Goal: Task Accomplishment & Management: Use online tool/utility

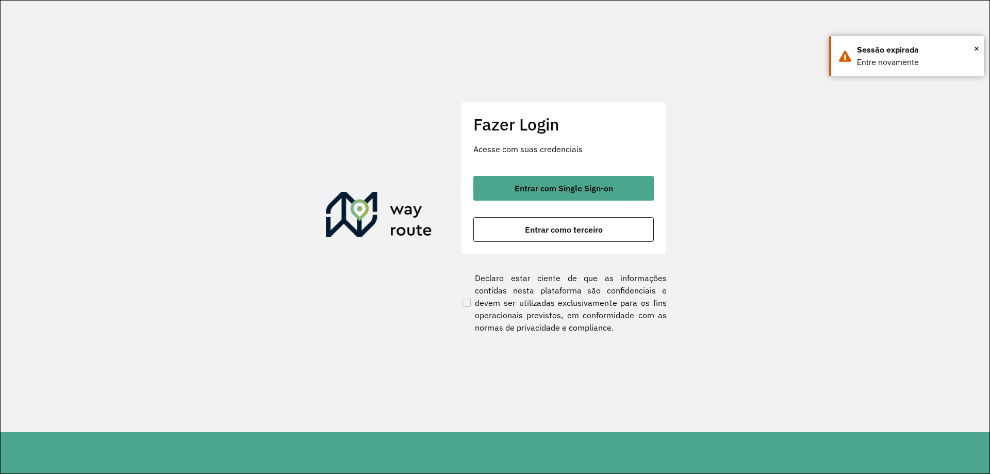
click at [578, 171] on div "Fazer Login Acesse com suas credenciais Entrar com Single Sign-on Entrar como t…" at bounding box center [564, 178] width 206 height 153
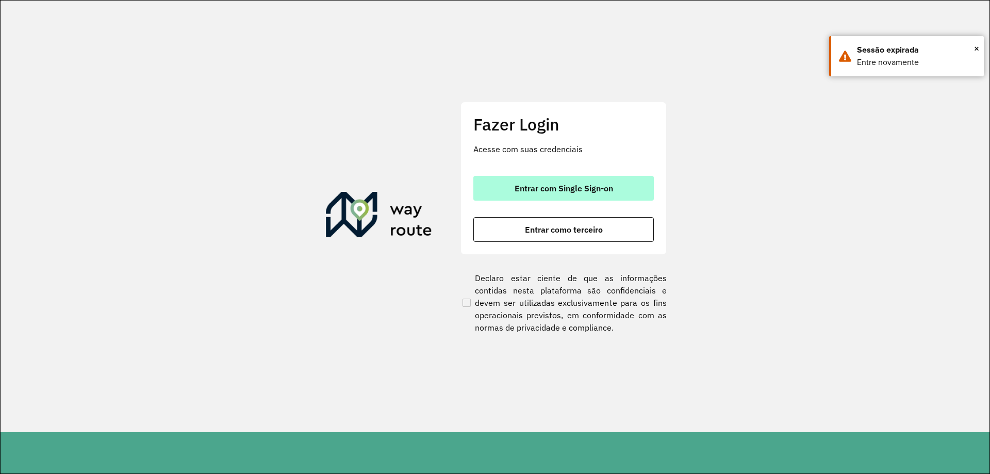
click at [575, 187] on span "Entrar com Single Sign-on" at bounding box center [564, 188] width 99 height 8
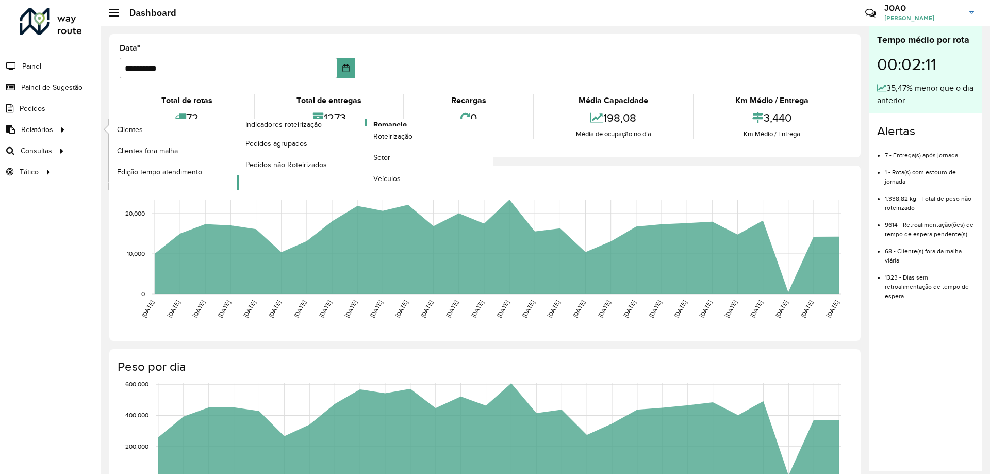
click at [386, 124] on span "Romaneio" at bounding box center [390, 124] width 34 height 11
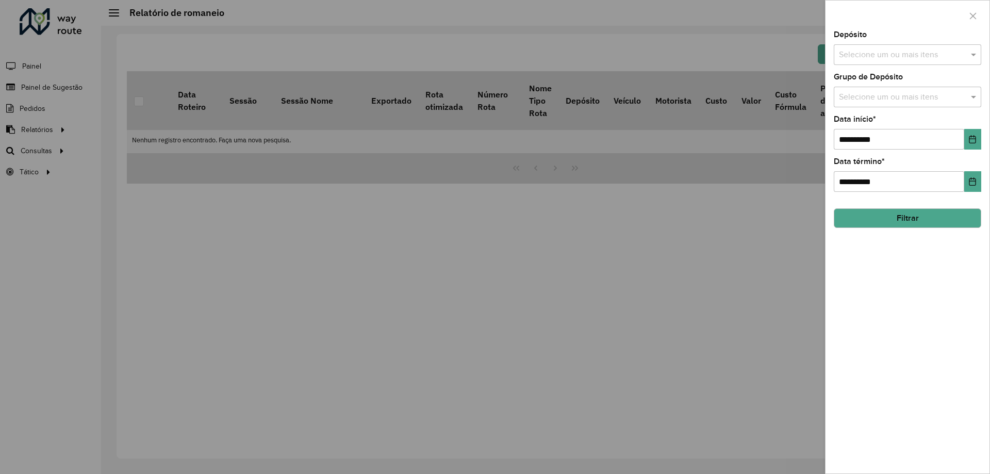
click at [909, 51] on input "text" at bounding box center [903, 55] width 132 height 12
click at [897, 103] on div "CDD Santa Luzia" at bounding box center [908, 106] width 146 height 18
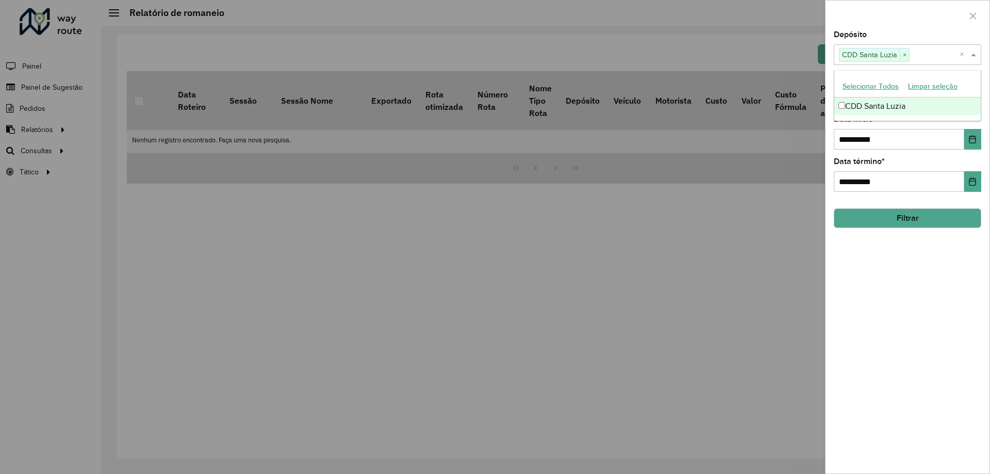
click at [872, 286] on div "**********" at bounding box center [908, 252] width 164 height 443
click at [903, 93] on input "text" at bounding box center [903, 97] width 132 height 12
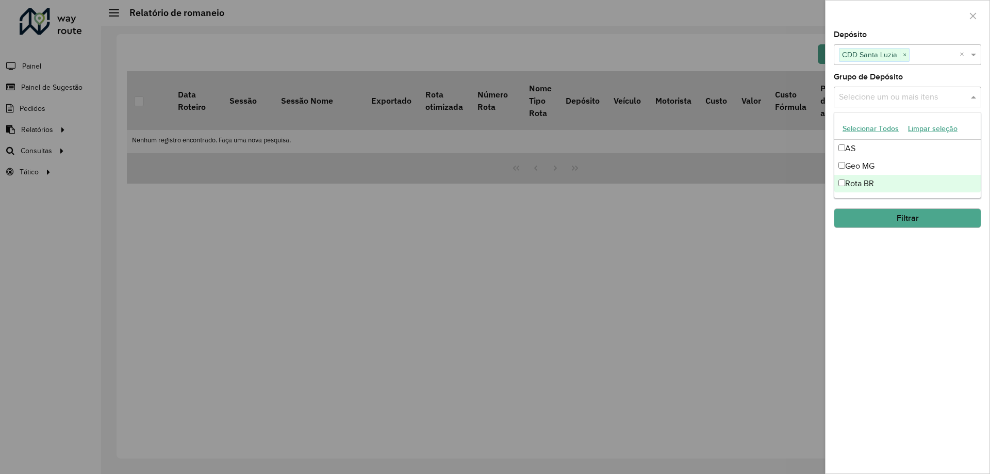
click at [877, 182] on div "Rota BR" at bounding box center [908, 184] width 146 height 18
click at [873, 257] on div "**********" at bounding box center [908, 252] width 164 height 443
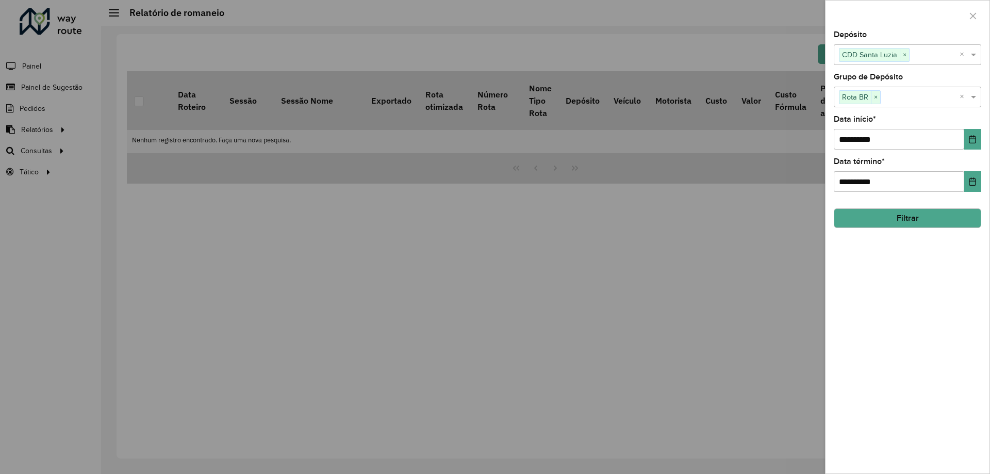
click at [898, 217] on button "Filtrar" at bounding box center [908, 218] width 148 height 20
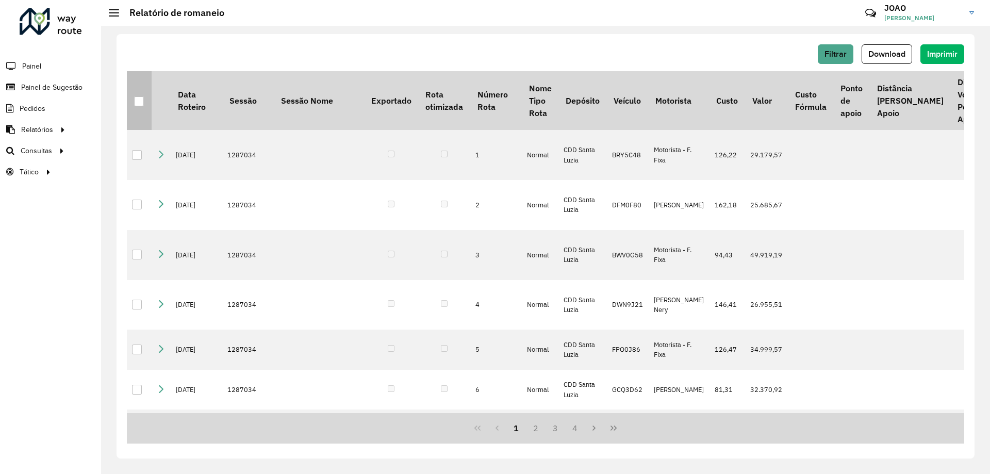
click at [141, 111] on th at bounding box center [139, 100] width 25 height 59
click at [141, 104] on div at bounding box center [139, 101] width 10 height 10
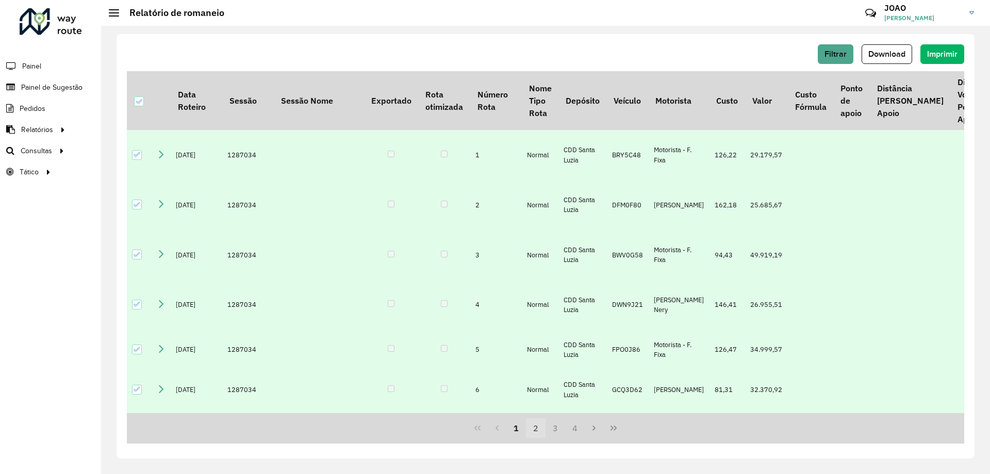
click at [544, 427] on button "2" at bounding box center [536, 428] width 20 height 20
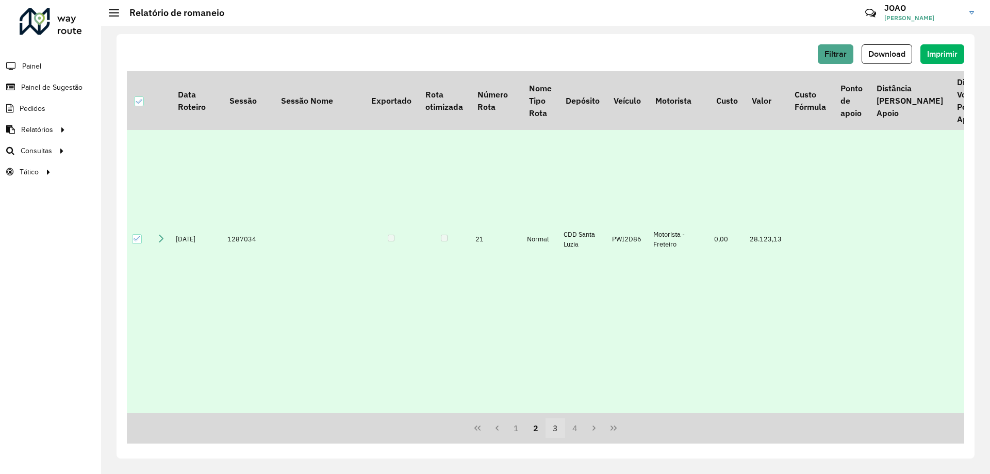
click at [554, 429] on button "3" at bounding box center [556, 428] width 20 height 20
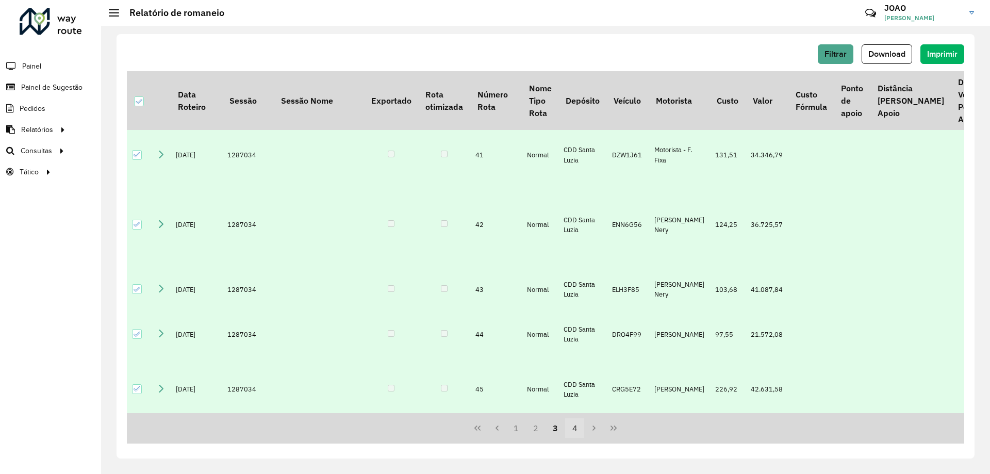
click at [577, 431] on button "4" at bounding box center [575, 428] width 20 height 20
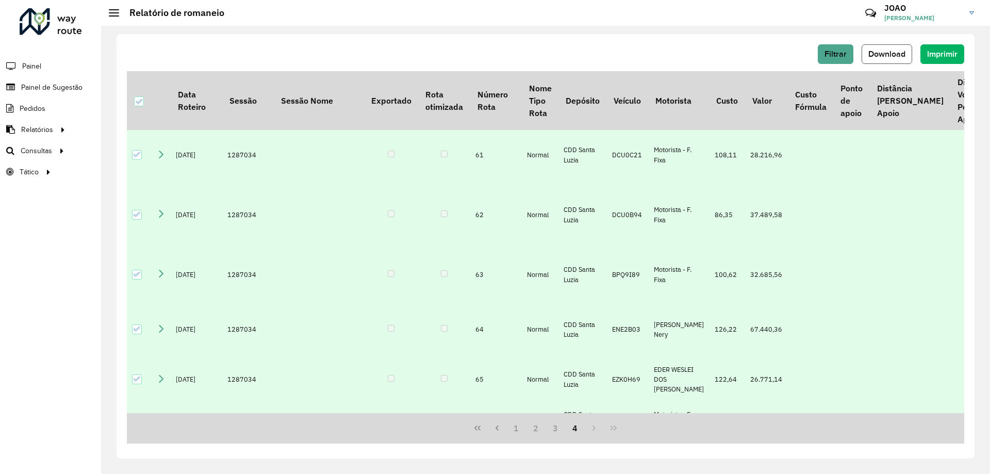
click at [892, 56] on span "Download" at bounding box center [887, 54] width 37 height 9
click at [605, 52] on div "Filtrar Download Imprimir" at bounding box center [546, 54] width 838 height 20
click at [893, 55] on span "Download" at bounding box center [887, 54] width 37 height 9
click at [579, 46] on div "Filtrar Download Imprimir" at bounding box center [546, 54] width 838 height 20
click at [306, 62] on div "Filtrar Download Imprimir" at bounding box center [546, 54] width 838 height 20
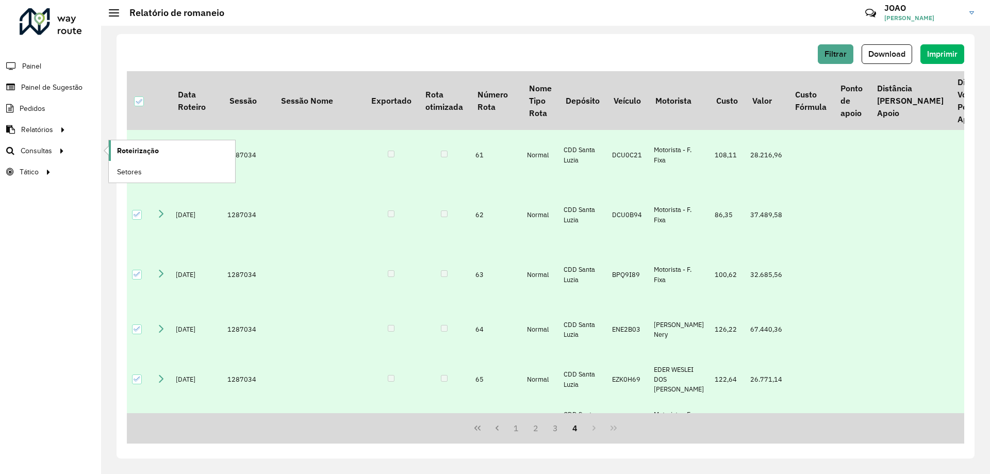
click at [123, 146] on span "Roteirização" at bounding box center [138, 150] width 42 height 11
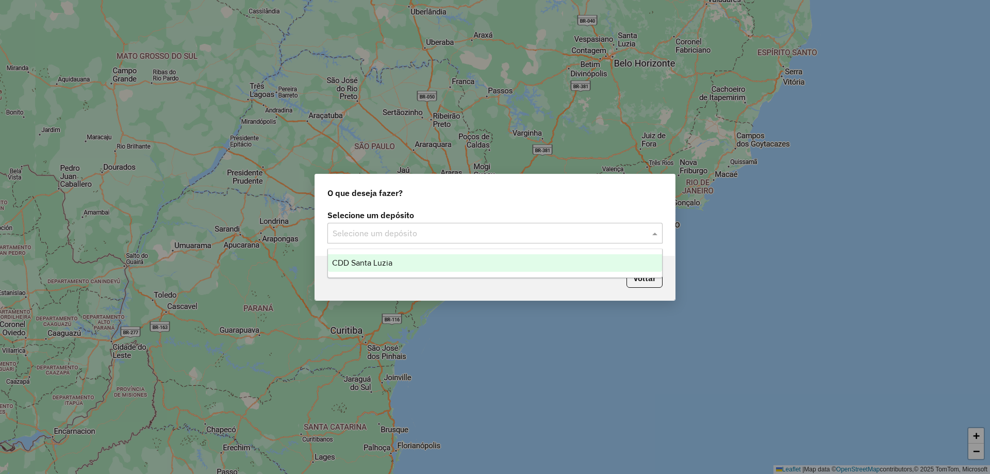
click at [528, 232] on input "text" at bounding box center [485, 233] width 304 height 12
click at [511, 263] on div "CDD Santa Luzia" at bounding box center [495, 263] width 334 height 18
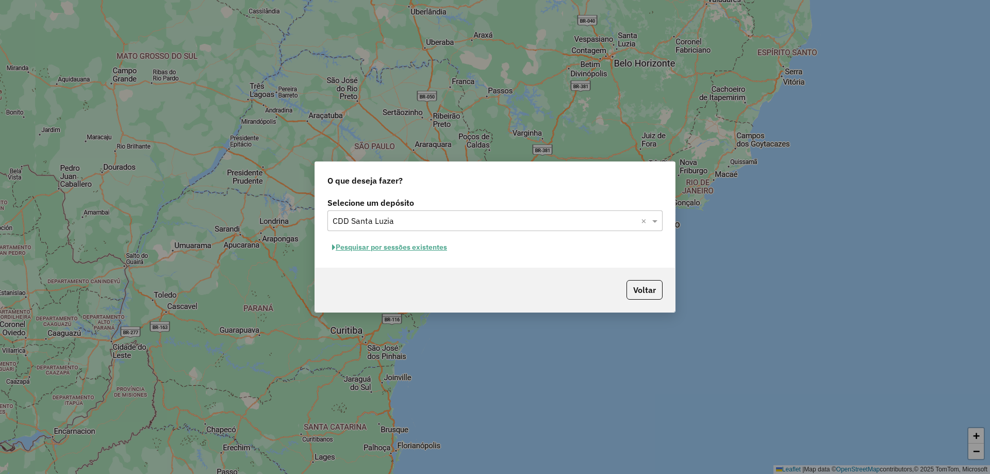
click at [439, 251] on button "Pesquisar por sessões existentes" at bounding box center [390, 247] width 124 height 16
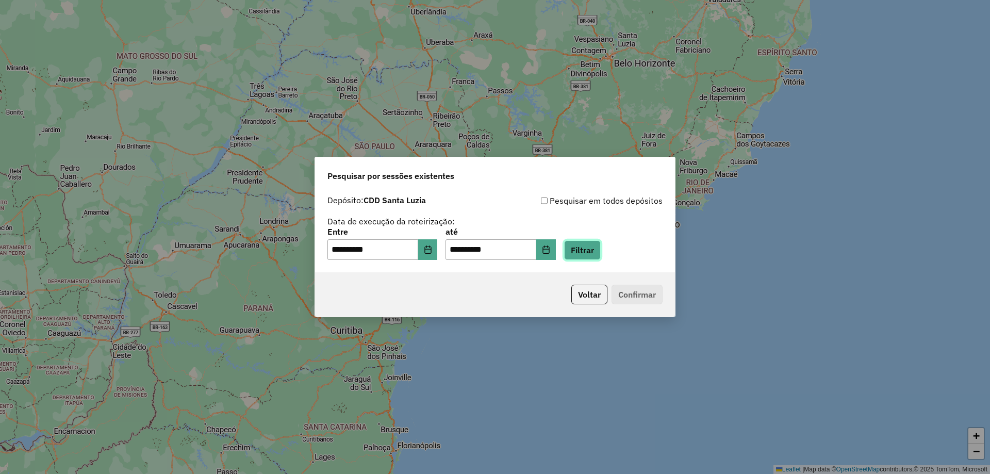
click at [596, 254] on button "Filtrar" at bounding box center [582, 250] width 37 height 20
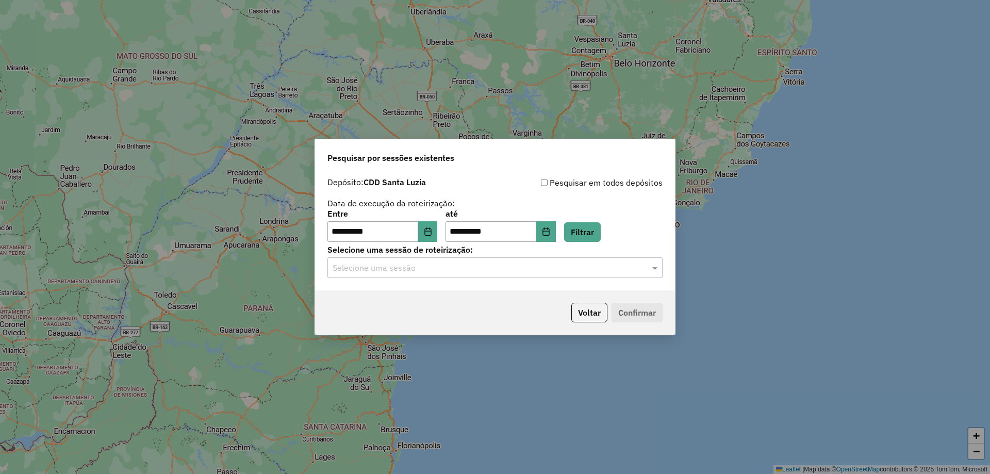
click at [494, 270] on input "text" at bounding box center [485, 268] width 304 height 12
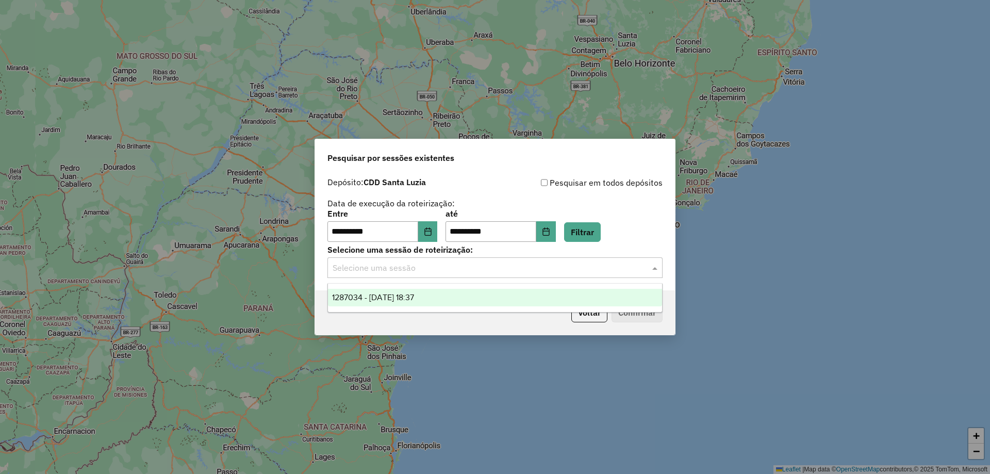
click at [487, 302] on div "1287034 - [DATE] 18:37" at bounding box center [495, 298] width 334 height 18
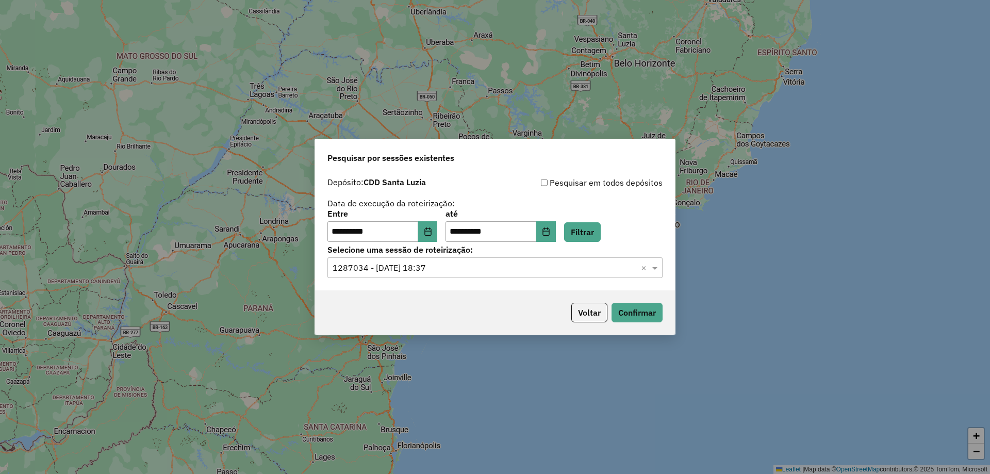
click at [495, 316] on div "Voltar Confirmar" at bounding box center [495, 312] width 360 height 44
click at [663, 315] on div "Voltar Confirmar" at bounding box center [495, 312] width 360 height 44
click at [644, 308] on button "Confirmar" at bounding box center [637, 313] width 51 height 20
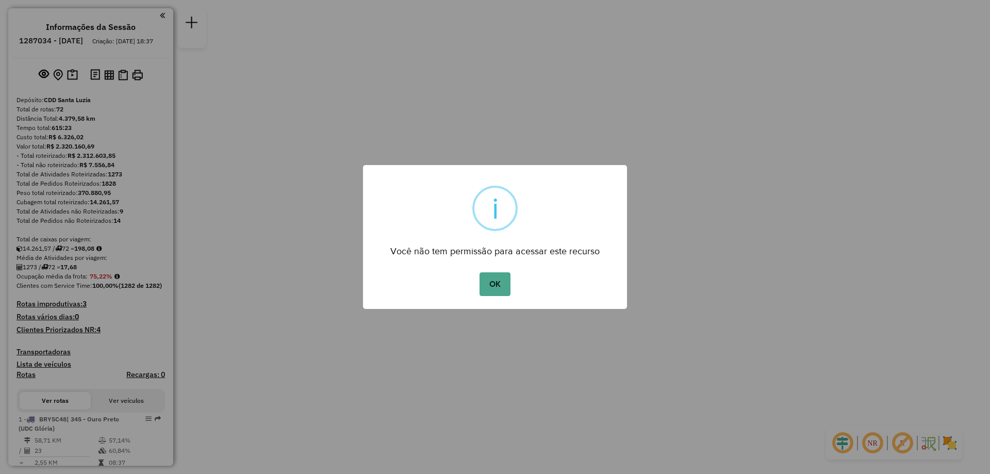
click at [475, 281] on div "OK No Cancel" at bounding box center [495, 284] width 264 height 29
click at [489, 283] on button "OK" at bounding box center [495, 284] width 30 height 24
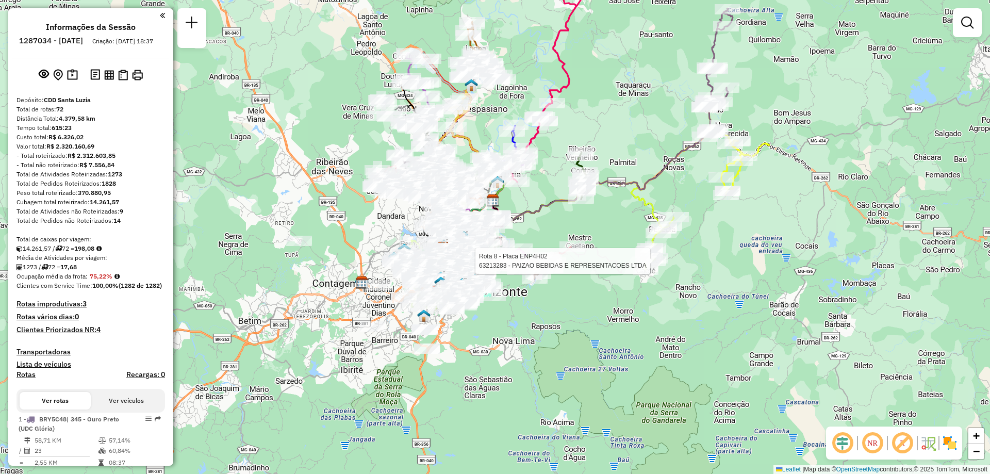
select select "**********"
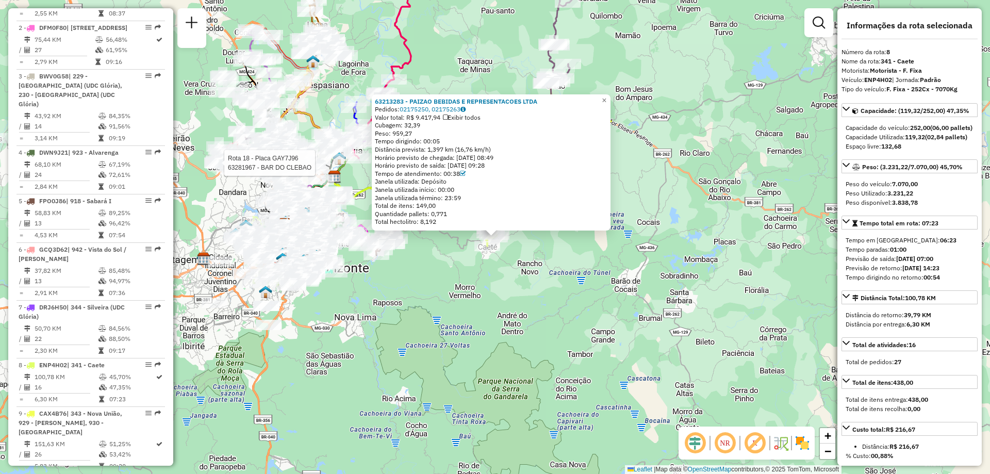
scroll to position [818, 0]
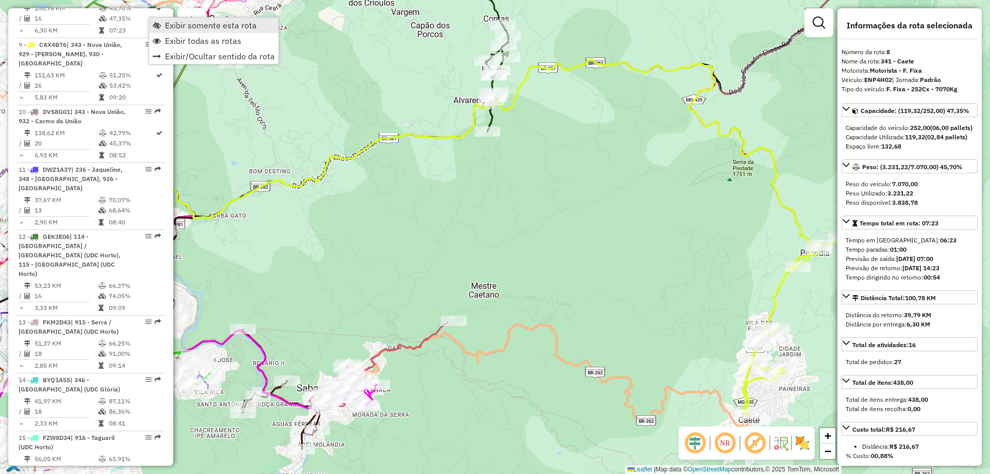
click at [215, 27] on span "Exibir somente esta rota" at bounding box center [211, 25] width 92 height 8
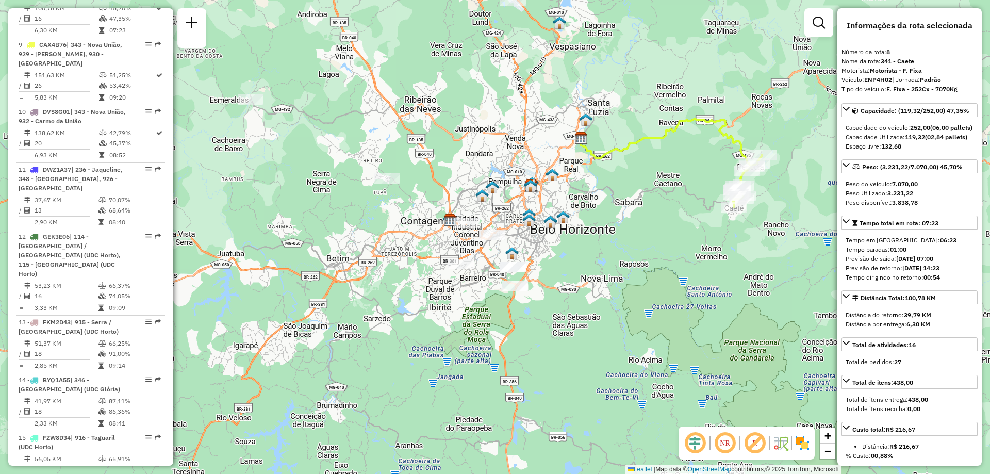
drag, startPoint x: 435, startPoint y: 349, endPoint x: 594, endPoint y: 203, distance: 215.0
click at [592, 203] on div "Janela de atendimento Grade de atendimento Capacidade Transportadoras Veículos …" at bounding box center [495, 237] width 990 height 474
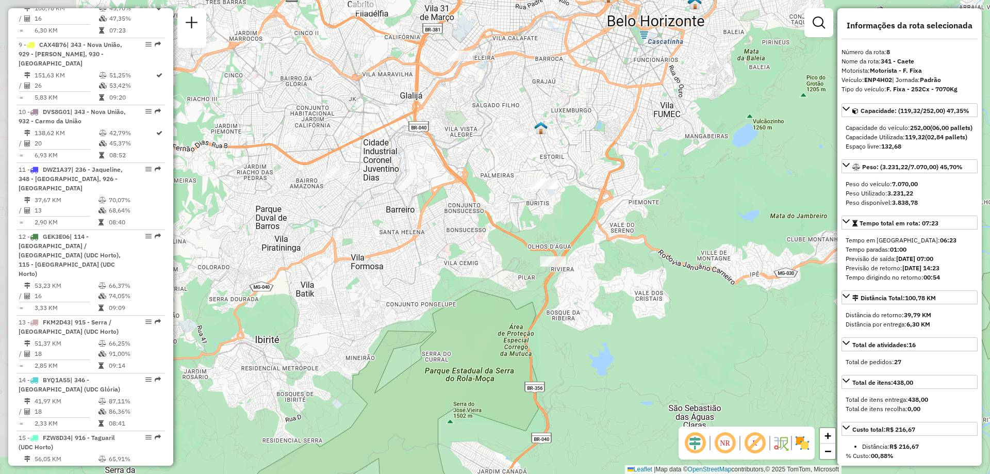
drag, startPoint x: 544, startPoint y: 233, endPoint x: 631, endPoint y: 225, distance: 87.6
click at [631, 225] on div "Janela de atendimento Grade de atendimento Capacidade Transportadoras Veículos …" at bounding box center [495, 237] width 990 height 474
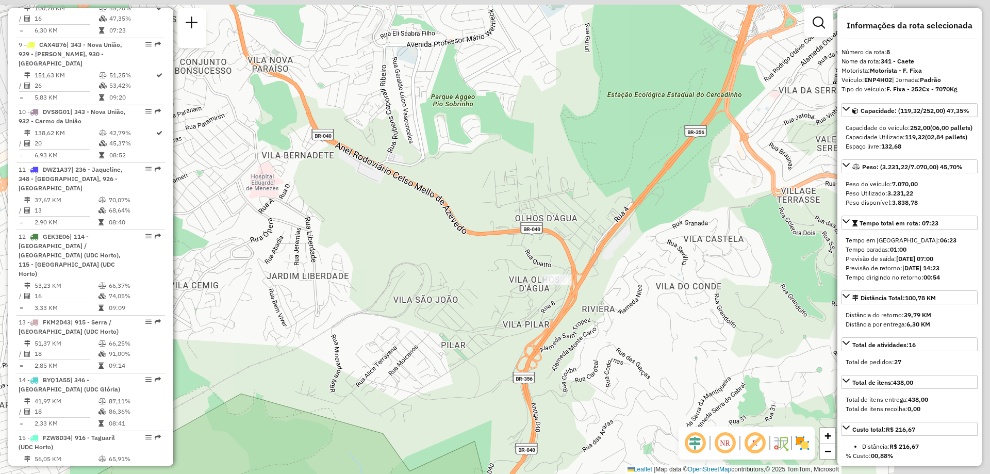
drag, startPoint x: 655, startPoint y: 235, endPoint x: 452, endPoint y: 370, distance: 243.6
click at [452, 370] on div "Janela de atendimento Grade de atendimento Capacidade Transportadoras Veículos …" at bounding box center [495, 237] width 990 height 474
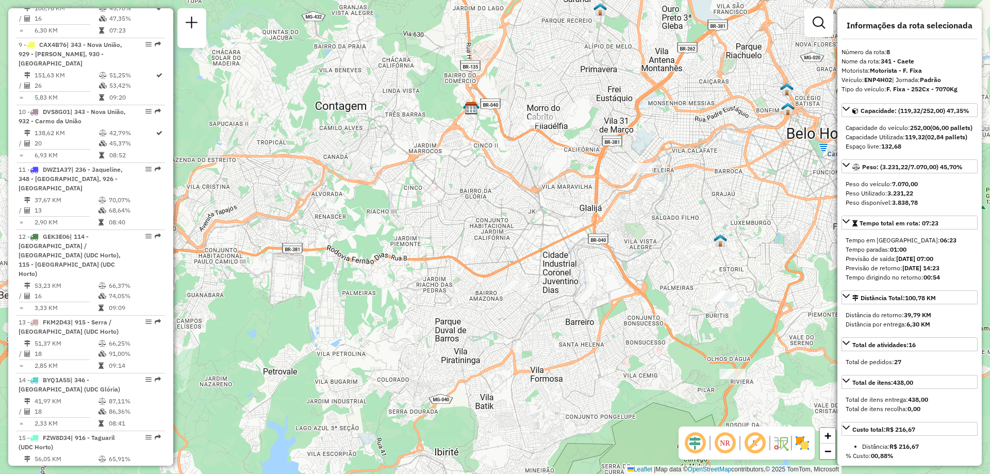
drag, startPoint x: 394, startPoint y: 201, endPoint x: 579, endPoint y: 256, distance: 193.4
click at [579, 256] on div "Janela de atendimento Grade de atendimento Capacidade Transportadoras Veículos …" at bounding box center [495, 237] width 990 height 474
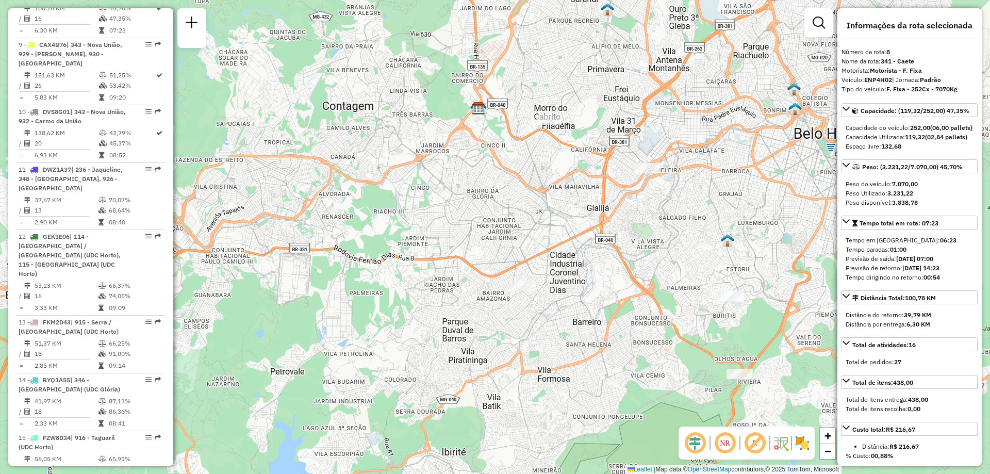
click at [802, 447] on img at bounding box center [802, 443] width 17 height 17
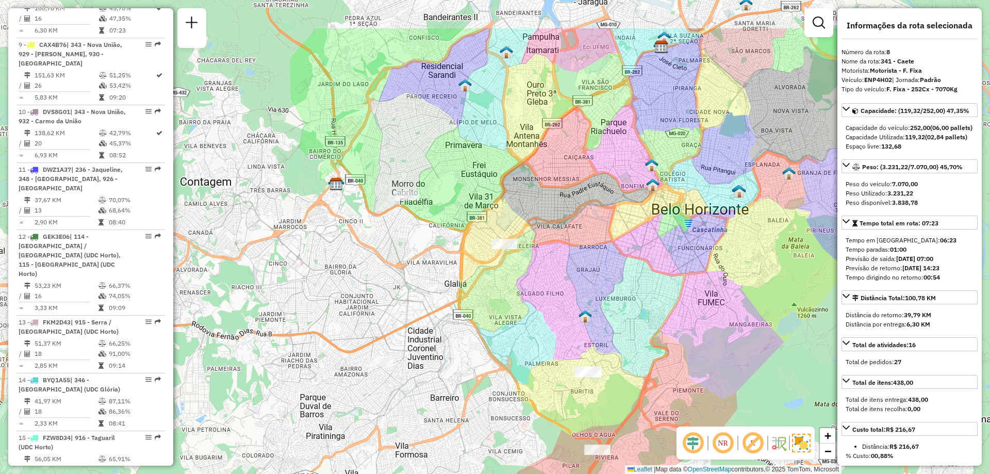
drag, startPoint x: 617, startPoint y: 334, endPoint x: 475, endPoint y: 410, distance: 161.5
click at [475, 410] on div "Janela de atendimento Grade de atendimento Capacidade Transportadoras Veículos …" at bounding box center [495, 237] width 990 height 474
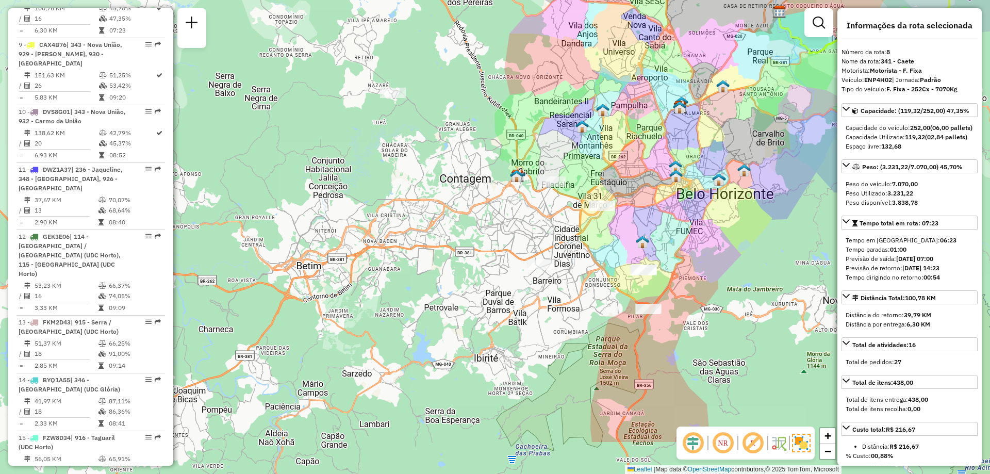
drag, startPoint x: 346, startPoint y: 265, endPoint x: 440, endPoint y: 185, distance: 123.4
click at [440, 185] on div "Janela de atendimento Grade de atendimento Capacidade Transportadoras Veículos …" at bounding box center [495, 237] width 990 height 474
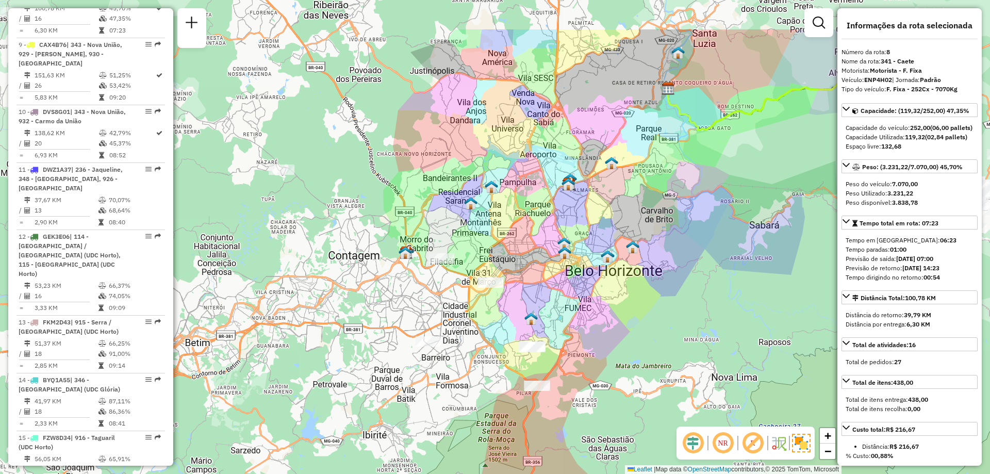
drag, startPoint x: 648, startPoint y: 230, endPoint x: 536, endPoint y: 307, distance: 135.3
click at [536, 307] on div "Janela de atendimento Grade de atendimento Capacidade Transportadoras Veículos …" at bounding box center [495, 237] width 990 height 474
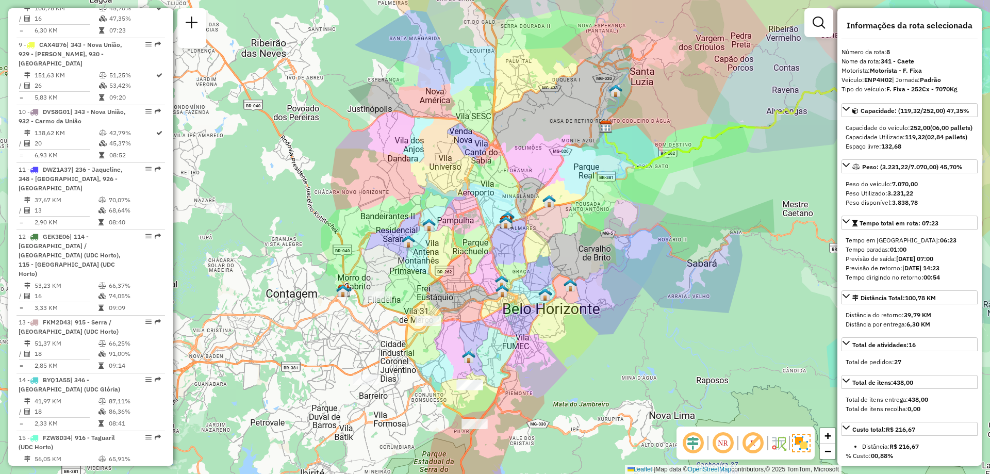
drag, startPoint x: 536, startPoint y: 307, endPoint x: 474, endPoint y: 345, distance: 73.2
click at [474, 345] on div "Janela de atendimento Grade de atendimento Capacidade Transportadoras Veículos …" at bounding box center [495, 237] width 990 height 474
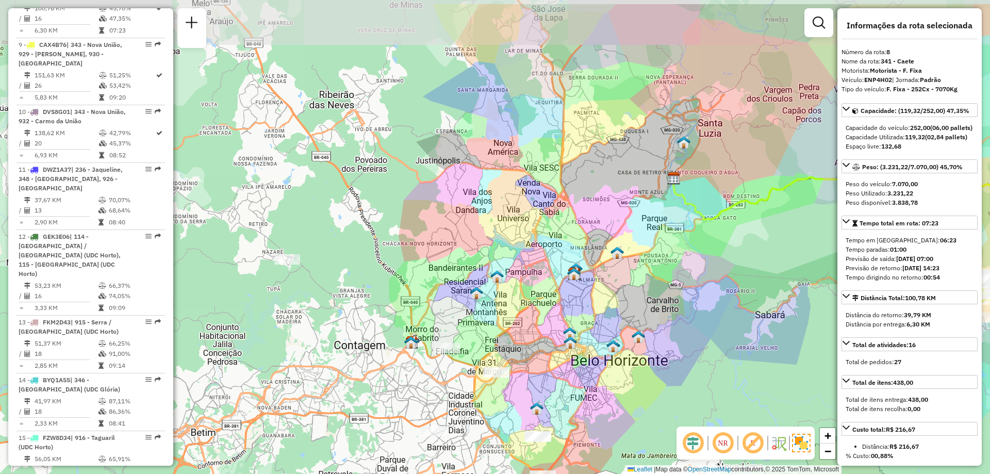
drag, startPoint x: 542, startPoint y: 384, endPoint x: 608, endPoint y: 437, distance: 84.4
click at [608, 437] on div "Janela de atendimento Grade de atendimento Capacidade Transportadoras Veículos …" at bounding box center [495, 237] width 990 height 474
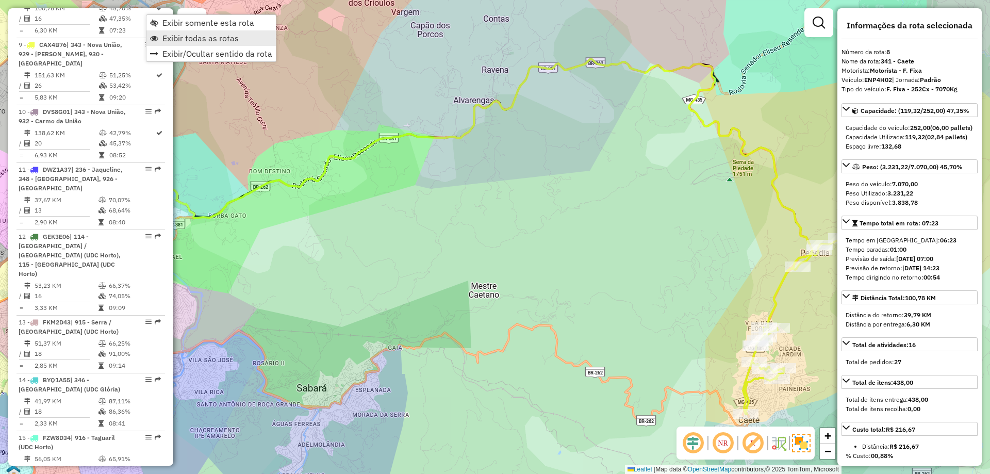
click at [185, 39] on span "Exibir todas as rotas" at bounding box center [200, 38] width 76 height 8
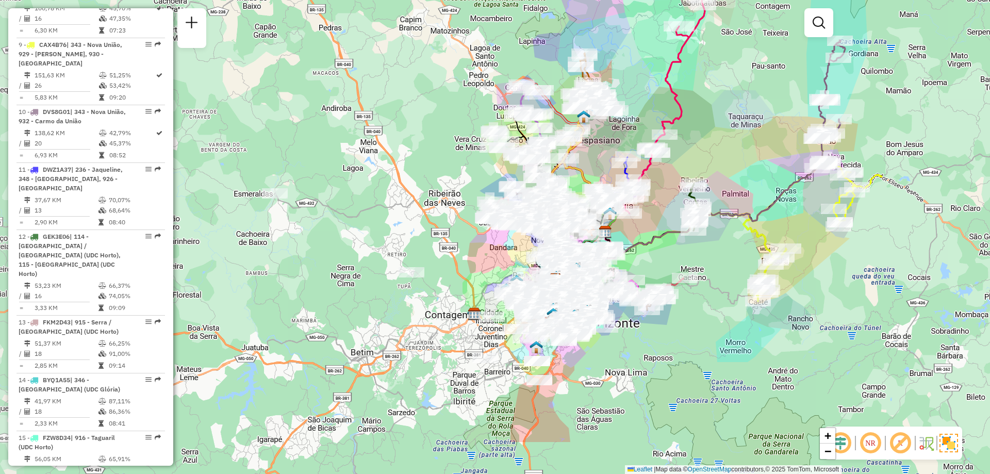
drag, startPoint x: 414, startPoint y: 394, endPoint x: 628, endPoint y: 315, distance: 227.8
click at [628, 315] on div "Janela de atendimento Grade de atendimento Capacidade Transportadoras Veículos …" at bounding box center [495, 237] width 990 height 474
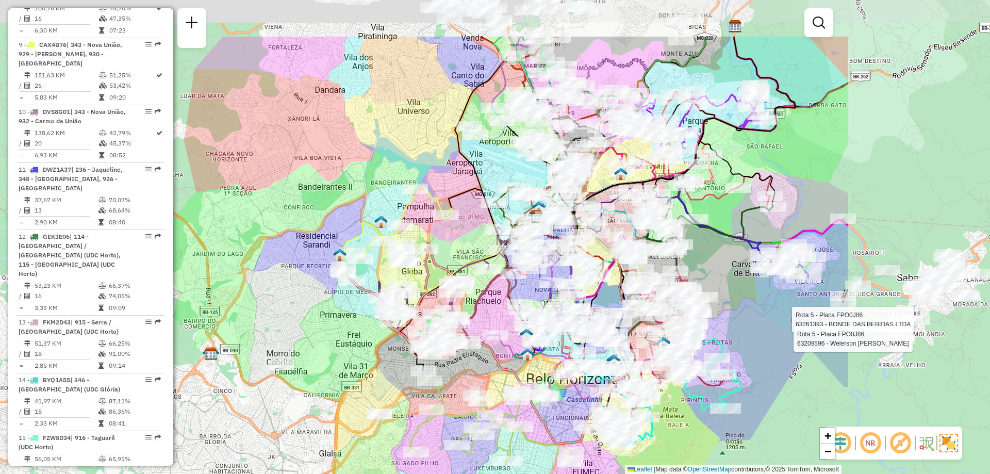
drag, startPoint x: 572, startPoint y: 274, endPoint x: 331, endPoint y: 358, distance: 255.1
click at [331, 358] on div "Rota 5 - Placa FPO0J86 63261393 - BONDE DAS BEBIDAS LTDA Rota 8 - Placa ENP4H02…" at bounding box center [495, 237] width 990 height 474
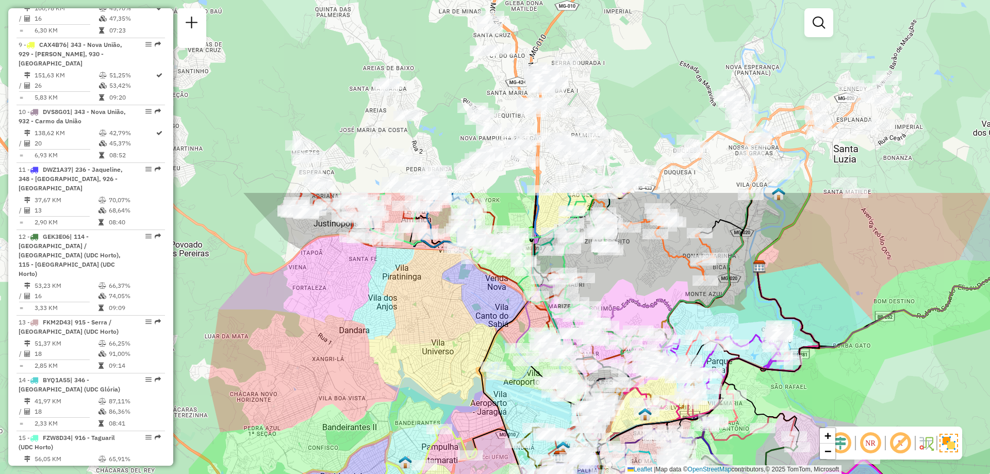
drag, startPoint x: 419, startPoint y: 101, endPoint x: 443, endPoint y: 341, distance: 241.6
click at [443, 341] on div "Rota 5 - Placa FPO0J86 63261393 - BONDE DAS BEBIDAS LTDA Rota 8 - Placa ENP4H02…" at bounding box center [495, 237] width 990 height 474
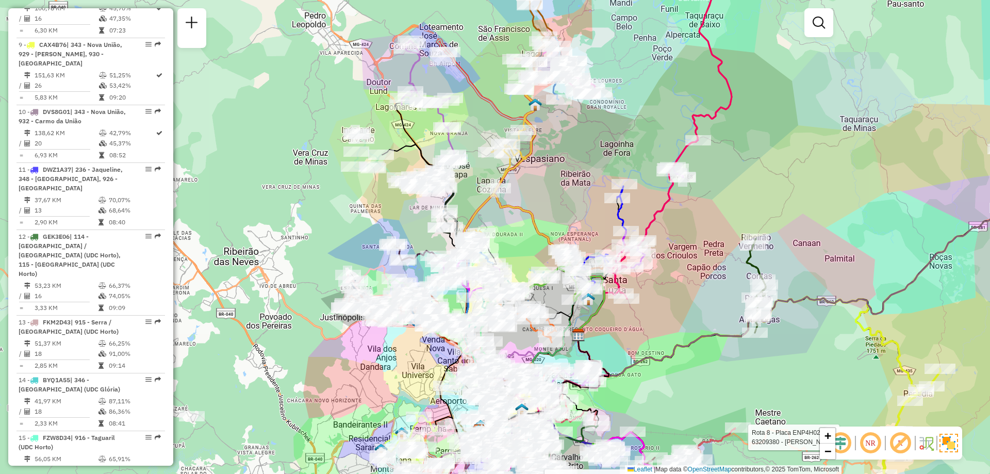
drag, startPoint x: 445, startPoint y: 361, endPoint x: 421, endPoint y: 390, distance: 37.5
click at [421, 390] on div "Rota 5 - Placa FPO0J86 63261393 - BONDE DAS BEBIDAS LTDA Rota 8 - Placa ENP4H02…" at bounding box center [495, 237] width 990 height 474
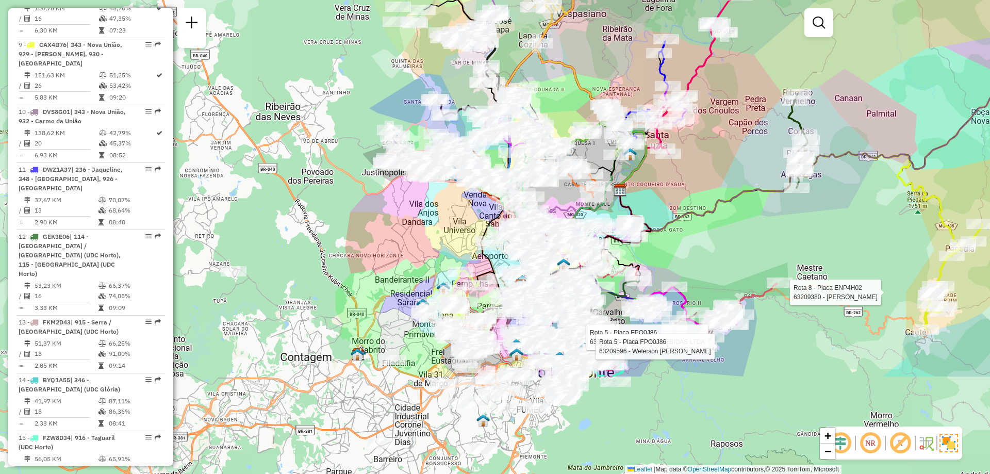
drag, startPoint x: 550, startPoint y: 230, endPoint x: 610, endPoint y: 68, distance: 173.0
click at [610, 68] on div "Rota 5 - Placa FPO0J86 63261393 - BONDE DAS BEBIDAS LTDA Rota 8 - Placa ENP4H02…" at bounding box center [495, 237] width 990 height 474
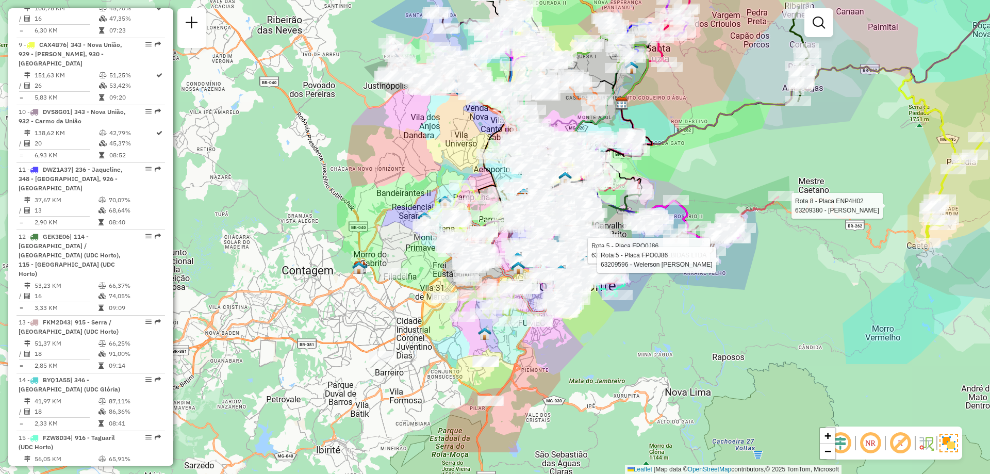
drag, startPoint x: 436, startPoint y: 428, endPoint x: 420, endPoint y: 358, distance: 70.9
click at [420, 358] on div "Rota 5 - Placa FPO0J86 63261393 - BONDE DAS BEBIDAS LTDA Rota 8 - Placa ENP4H02…" at bounding box center [495, 237] width 990 height 474
